Goal: Task Accomplishment & Management: Manage account settings

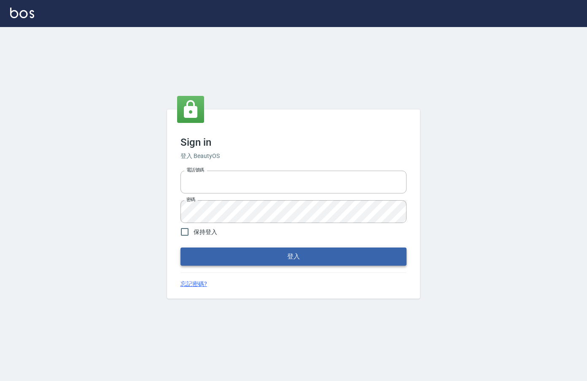
type input "0912850395"
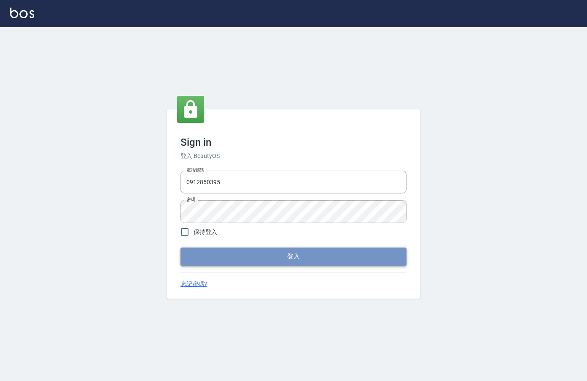
drag, startPoint x: 251, startPoint y: 254, endPoint x: 241, endPoint y: 249, distance: 10.9
click at [248, 254] on button "登入" at bounding box center [294, 256] width 226 height 18
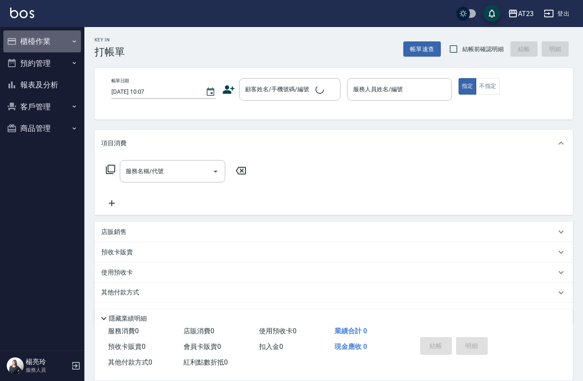
click at [41, 43] on button "櫃檯作業" at bounding box center [42, 41] width 78 height 22
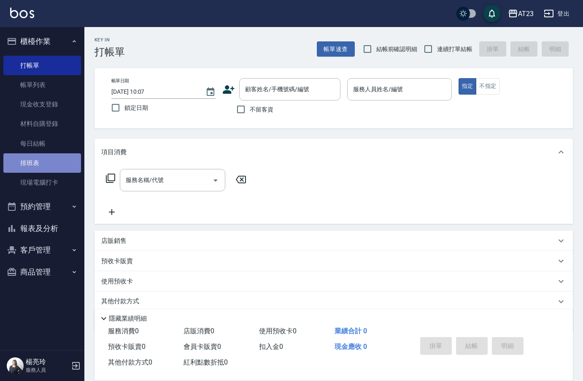
click at [52, 163] on link "排班表" at bounding box center [42, 162] width 78 height 19
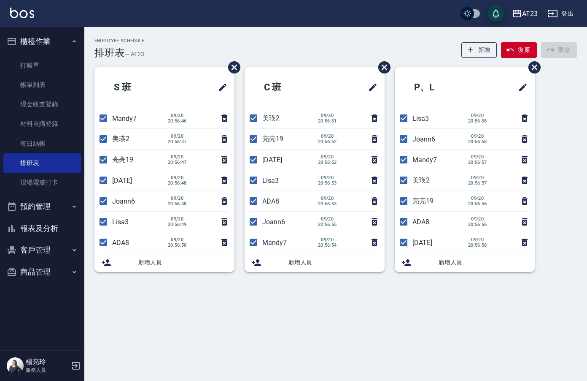
click at [138, 117] on p "Mandy7" at bounding box center [137, 118] width 51 height 8
click at [102, 118] on input "checkbox" at bounding box center [103, 118] width 18 height 18
checkbox input "false"
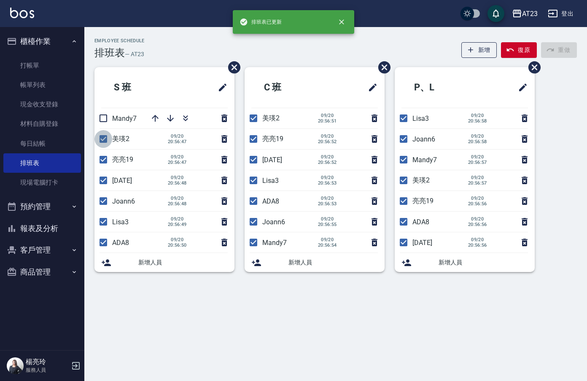
click at [104, 135] on input "checkbox" at bounding box center [103, 139] width 18 height 18
checkbox input "false"
click at [104, 160] on input "checkbox" at bounding box center [103, 160] width 18 height 18
checkbox input "false"
click at [106, 179] on input "checkbox" at bounding box center [103, 180] width 18 height 18
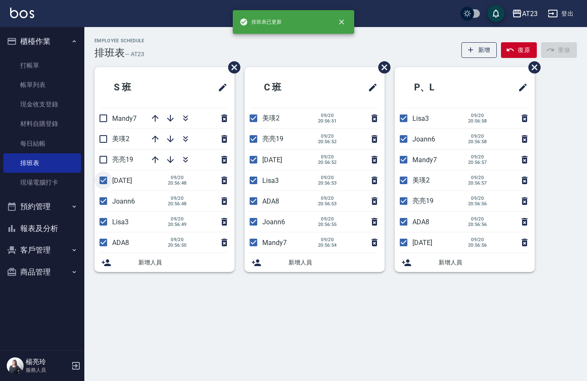
checkbox input "false"
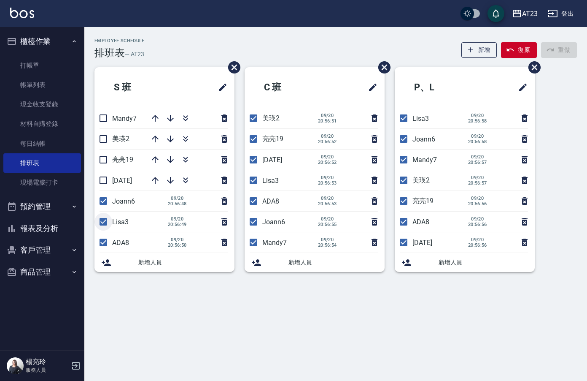
click at [103, 222] on input "checkbox" at bounding box center [103, 222] width 18 height 18
checkbox input "false"
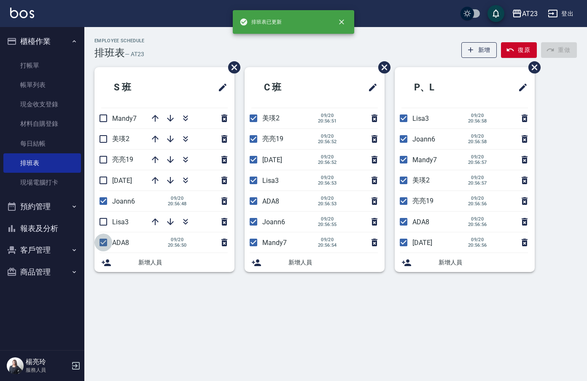
click at [105, 242] on input "checkbox" at bounding box center [103, 242] width 18 height 18
checkbox input "false"
click at [253, 115] on input "checkbox" at bounding box center [254, 118] width 18 height 18
checkbox input "false"
click at [255, 135] on input "checkbox" at bounding box center [254, 139] width 18 height 18
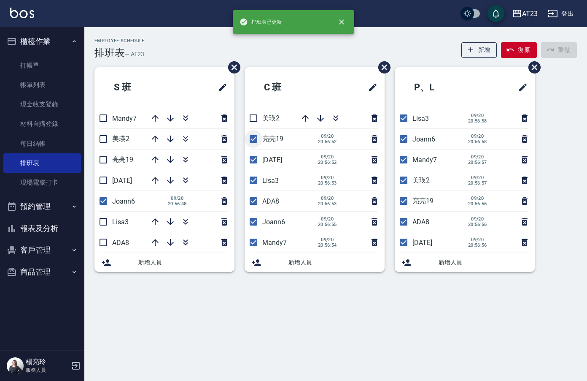
checkbox input "false"
click at [253, 156] on input "checkbox" at bounding box center [254, 160] width 18 height 18
checkbox input "false"
drag, startPoint x: 253, startPoint y: 181, endPoint x: 250, endPoint y: 191, distance: 10.4
click at [252, 182] on input "checkbox" at bounding box center [254, 180] width 18 height 18
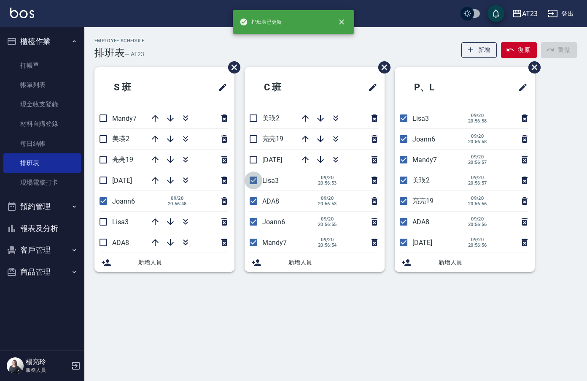
checkbox input "false"
click at [254, 199] on input "checkbox" at bounding box center [254, 201] width 18 height 18
checkbox input "false"
click at [254, 245] on input "checkbox" at bounding box center [254, 242] width 18 height 18
checkbox input "false"
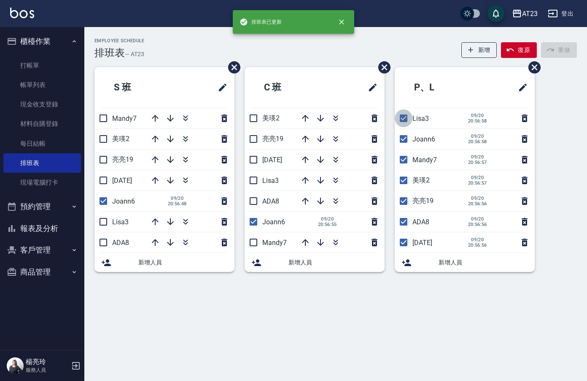
click at [405, 116] on input "checkbox" at bounding box center [404, 118] width 18 height 18
checkbox input "false"
click at [403, 155] on input "checkbox" at bounding box center [404, 160] width 18 height 18
checkbox input "false"
click at [404, 181] on input "checkbox" at bounding box center [404, 180] width 18 height 18
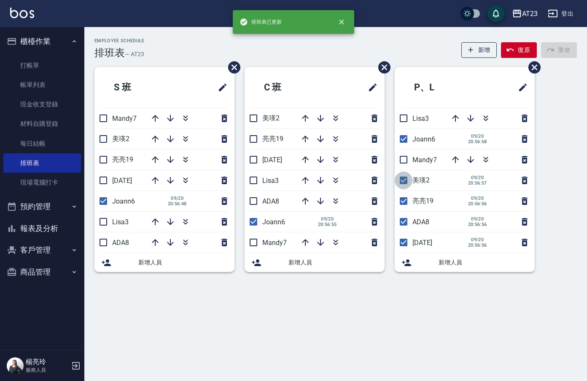
checkbox input "false"
click at [404, 201] on input "checkbox" at bounding box center [404, 201] width 18 height 18
checkbox input "false"
click at [402, 224] on input "checkbox" at bounding box center [404, 222] width 18 height 18
checkbox input "false"
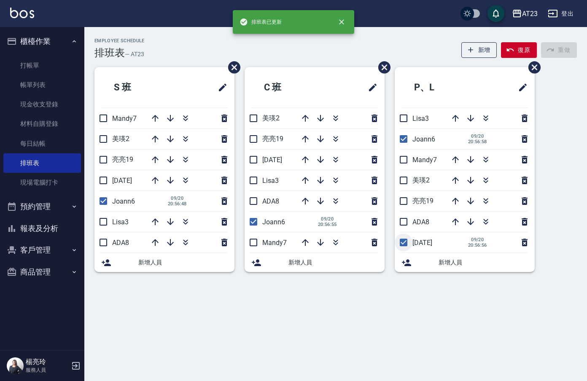
click at [400, 241] on input "checkbox" at bounding box center [404, 242] width 18 height 18
checkbox input "false"
